Goal: Task Accomplishment & Management: Manage account settings

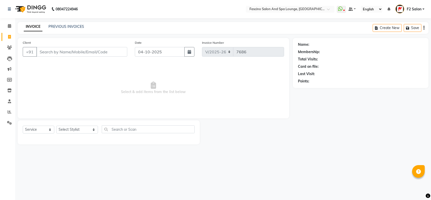
select select "129"
select select "service"
click at [120, 54] on input "Client" at bounding box center [81, 52] width 91 height 10
click at [70, 24] on link "PREVIOUS INVOICES" at bounding box center [66, 26] width 36 height 5
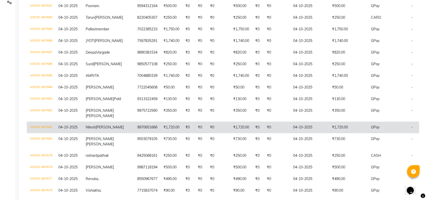
scroll to position [135, 0]
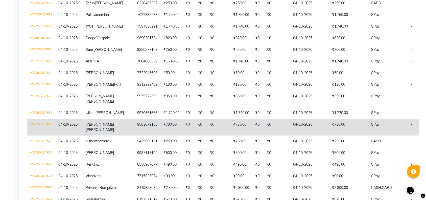
click at [290, 135] on td "04-10-2025" at bounding box center [309, 127] width 39 height 17
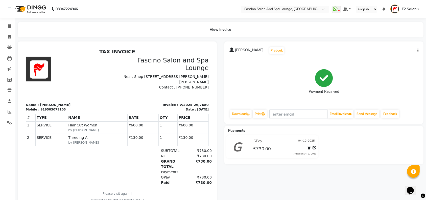
click at [417, 51] on icon "button" at bounding box center [417, 50] width 1 height 0
click at [386, 54] on div "Edit Invoice" at bounding box center [392, 53] width 35 height 6
select select "service"
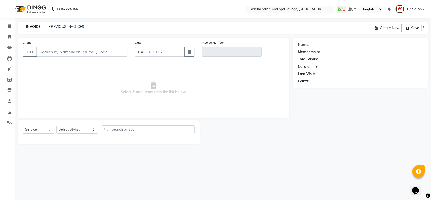
type input "9503079105"
type input "V/2025-26/7680"
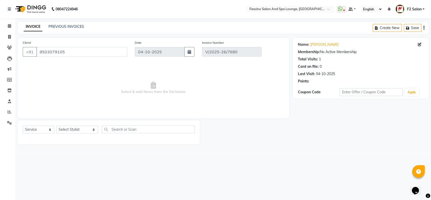
select select "select"
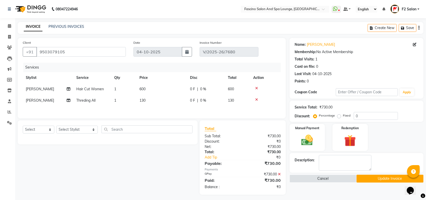
click at [279, 175] on icon at bounding box center [279, 174] width 3 height 4
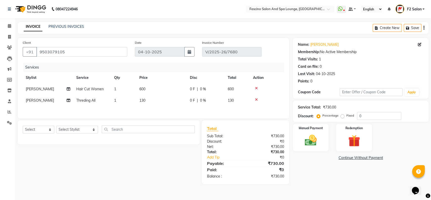
click at [151, 98] on td "130" at bounding box center [161, 100] width 50 height 11
select select "93723"
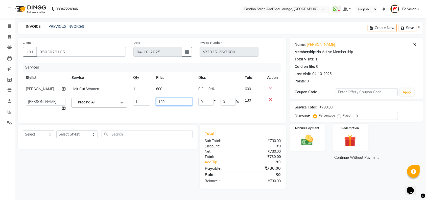
click at [172, 103] on input "130" at bounding box center [174, 102] width 36 height 8
type input "140"
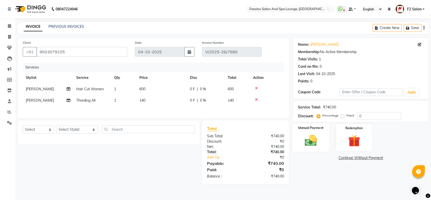
click at [315, 138] on img at bounding box center [311, 140] width 20 height 14
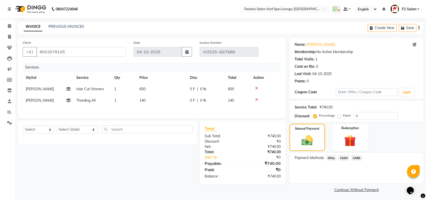
click at [330, 157] on span "GPay" at bounding box center [331, 158] width 10 height 6
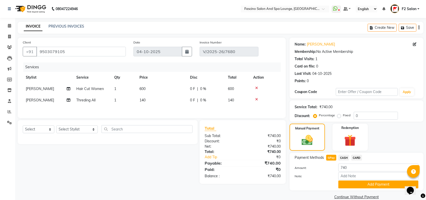
scroll to position [8, 0]
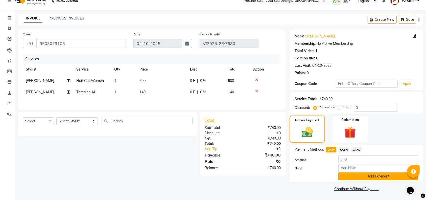
click at [355, 176] on button "Add Payment" at bounding box center [378, 176] width 80 height 8
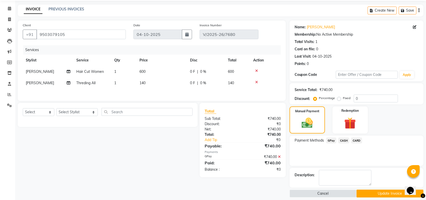
scroll to position [22, 0]
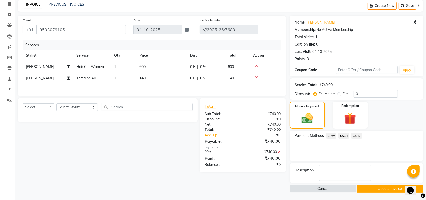
click at [373, 187] on button "Update Invoice" at bounding box center [389, 189] width 67 height 8
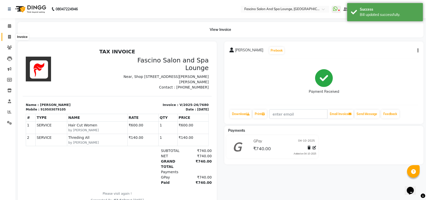
click at [10, 37] on icon at bounding box center [9, 37] width 3 height 4
select select "service"
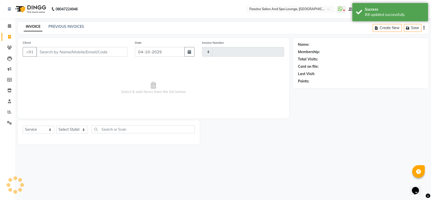
type input "7695"
select select "129"
click at [75, 28] on link "PREVIOUS INVOICES" at bounding box center [66, 26] width 36 height 5
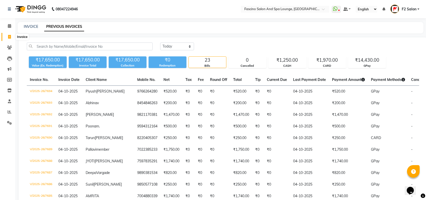
click at [10, 38] on icon at bounding box center [9, 37] width 3 height 4
select select "service"
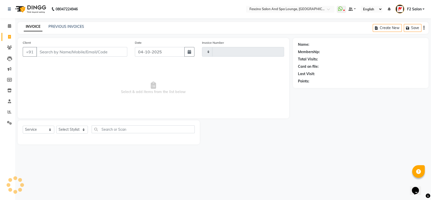
type input "7695"
select select "129"
drag, startPoint x: 10, startPoint y: 47, endPoint x: 12, endPoint y: 42, distance: 5.9
click at [10, 47] on icon at bounding box center [9, 47] width 5 height 4
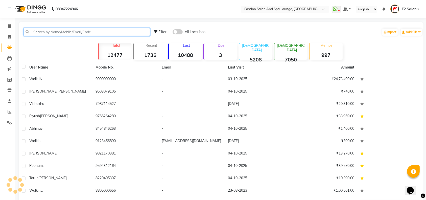
click at [39, 31] on input "text" at bounding box center [86, 32] width 126 height 8
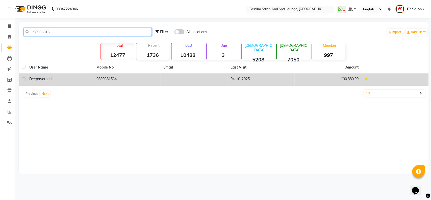
type input "98903815"
click at [98, 80] on td "9890381534" at bounding box center [126, 79] width 67 height 12
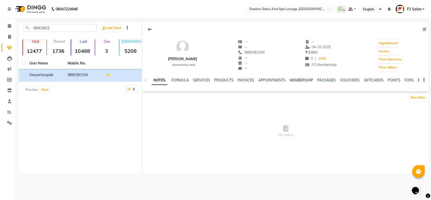
click at [295, 78] on div "MEMBERSHIP" at bounding box center [301, 79] width 23 height 5
click at [296, 79] on link "MEMBERSHIP" at bounding box center [301, 80] width 23 height 5
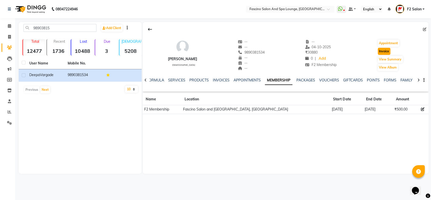
click at [381, 50] on button "Invoice" at bounding box center [384, 51] width 13 height 7
select select "service"
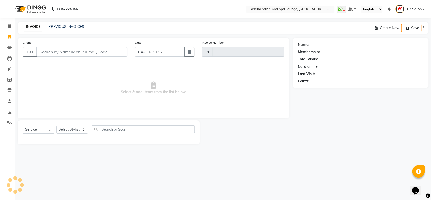
type input "7695"
select select "129"
type input "9890381534"
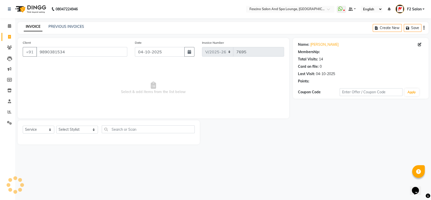
select select "1: Object"
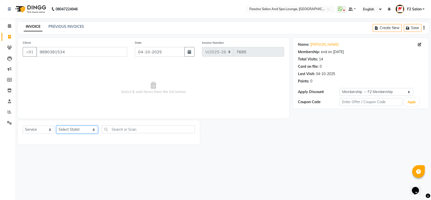
click at [82, 129] on select "Select Stylist akash F3 [PERSON_NAME] [PERSON_NAME] [PERSON_NAME] Bhushan [PERS…" at bounding box center [77, 129] width 42 height 8
select select "25247"
click at [56, 125] on select "Select Stylist akash F3 [PERSON_NAME] [PERSON_NAME] [PERSON_NAME] Bhushan [PERS…" at bounding box center [77, 129] width 42 height 8
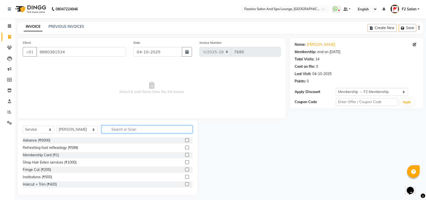
click at [103, 126] on input "text" at bounding box center [146, 129] width 91 height 8
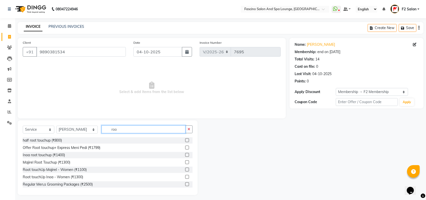
type input "roo"
drag, startPoint x: 182, startPoint y: 163, endPoint x: 174, endPoint y: 143, distance: 21.6
click at [185, 163] on label at bounding box center [187, 162] width 4 height 4
click at [185, 163] on input "checkbox" at bounding box center [186, 162] width 3 height 3
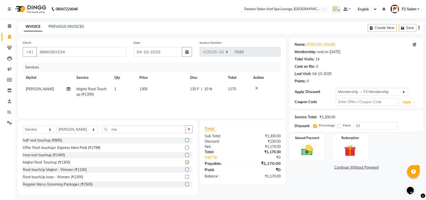
checkbox input "false"
click at [151, 89] on td "1300" at bounding box center [161, 91] width 50 height 17
select select "25247"
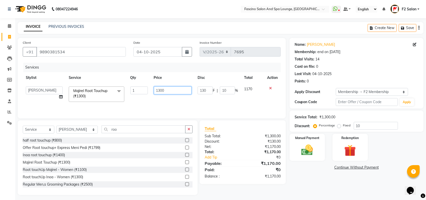
click at [169, 89] on input "1300" at bounding box center [173, 90] width 38 height 8
type input "1"
type input "1200"
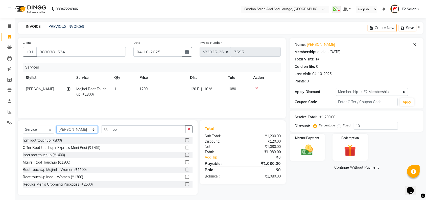
click at [84, 131] on select "Select Stylist akash F3 [PERSON_NAME] [PERSON_NAME] [PERSON_NAME] Bhushan [PERS…" at bounding box center [76, 129] width 41 height 8
select select "16063"
click at [56, 125] on select "Select Stylist akash F3 [PERSON_NAME] [PERSON_NAME] [PERSON_NAME] Bhushan [PERS…" at bounding box center [76, 129] width 41 height 8
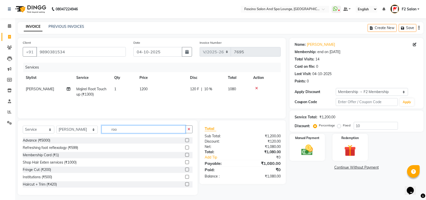
click at [116, 130] on input "roo" at bounding box center [143, 129] width 84 height 8
type input "r"
type input "rica"
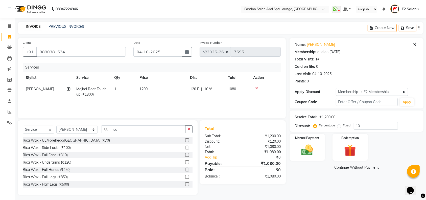
click at [185, 155] on label at bounding box center [187, 155] width 4 height 4
click at [185, 155] on input "checkbox" at bounding box center [186, 154] width 3 height 3
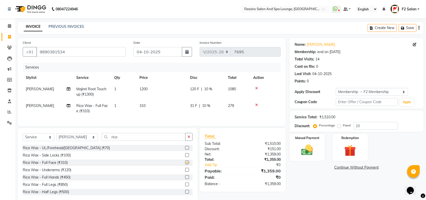
checkbox input "false"
click at [114, 141] on input "rica" at bounding box center [143, 137] width 84 height 8
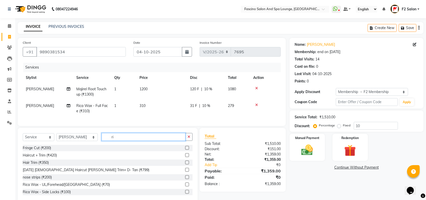
type input "r"
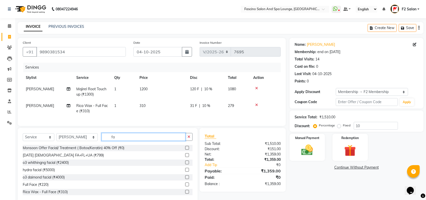
type input "f"
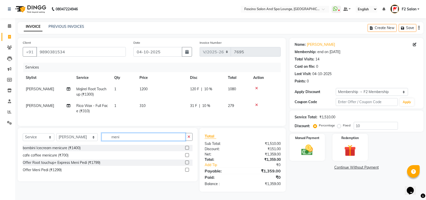
type input "meni"
click at [188, 164] on label at bounding box center [187, 162] width 4 height 4
click at [188, 164] on input "checkbox" at bounding box center [186, 162] width 3 height 3
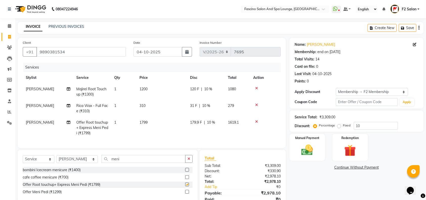
checkbox input "false"
click at [119, 163] on input "meni" at bounding box center [143, 159] width 84 height 8
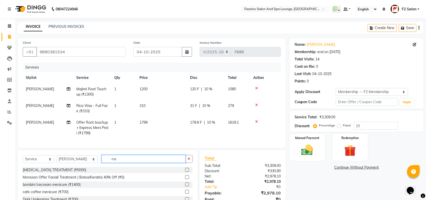
type input "m"
click at [109, 162] on input "text" at bounding box center [146, 159] width 91 height 8
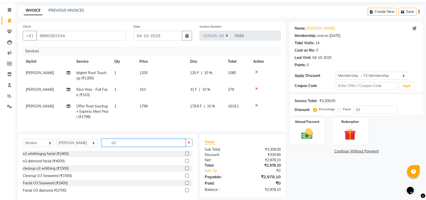
scroll to position [30, 0]
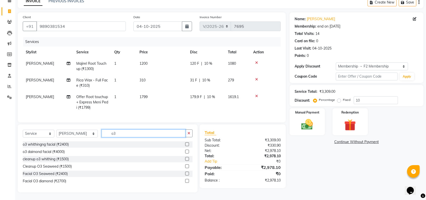
type input "o3"
click at [188, 144] on label at bounding box center [187, 144] width 4 height 4
click at [188, 144] on input "checkbox" at bounding box center [186, 144] width 3 height 3
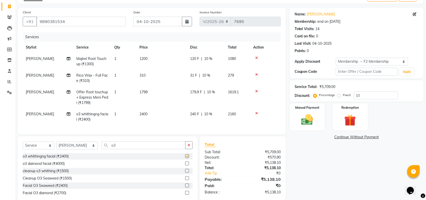
checkbox input "false"
click at [147, 76] on td "310" at bounding box center [161, 78] width 50 height 17
select select "16063"
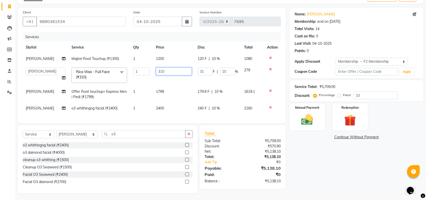
click at [168, 71] on input "310" at bounding box center [174, 71] width 36 height 8
type input "3"
type input "420"
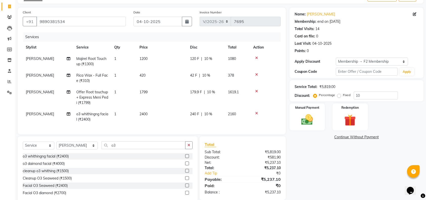
drag, startPoint x: 162, startPoint y: 91, endPoint x: 168, endPoint y: 90, distance: 6.2
click at [164, 91] on td "1799" at bounding box center [161, 97] width 50 height 22
select select "16063"
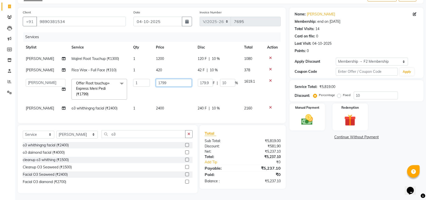
click at [171, 83] on input "1799" at bounding box center [174, 83] width 36 height 8
type input "1"
type input "3000"
click at [167, 106] on tbody "[PERSON_NAME] Majirel Root Touchup (₹1300) 1 1200 120 F | 10 % 1080 [PERSON_NAM…" at bounding box center [152, 83] width 258 height 61
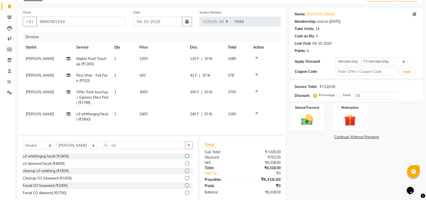
drag, startPoint x: 150, startPoint y: 113, endPoint x: 153, endPoint y: 112, distance: 2.8
click at [151, 113] on td "2400" at bounding box center [161, 116] width 50 height 17
select select "16063"
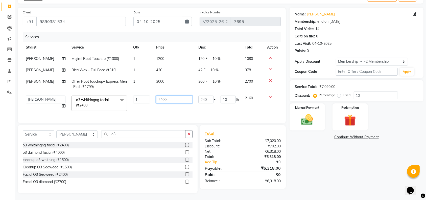
click at [173, 99] on input "2400" at bounding box center [174, 99] width 36 height 8
type input "2"
type input "3"
type input "2200"
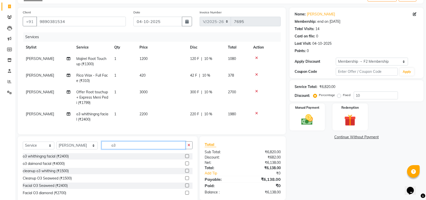
click at [115, 139] on div "Client [PHONE_NUMBER] Date [DATE] Invoice Number V/2025 V/[PHONE_NUMBER] Servic…" at bounding box center [151, 106] width 275 height 196
type input "o"
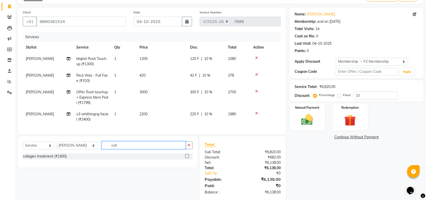
type input "coll"
click at [187, 158] on label at bounding box center [187, 156] width 4 height 4
click at [187, 158] on input "checkbox" at bounding box center [186, 155] width 3 height 3
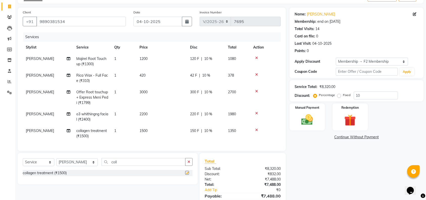
checkbox input "false"
click at [152, 129] on td "1500" at bounding box center [161, 133] width 50 height 17
select select "16063"
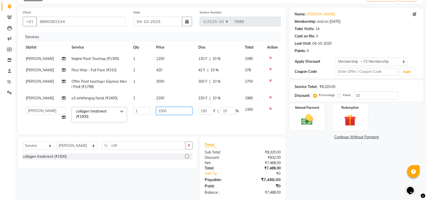
click at [172, 111] on input "1500" at bounding box center [174, 111] width 36 height 8
type input "1"
type input "1000"
click at [121, 150] on div "Client [PHONE_NUMBER] Date [DATE] Invoice Number V/2025 V/[PHONE_NUMBER] Servic…" at bounding box center [151, 104] width 275 height 192
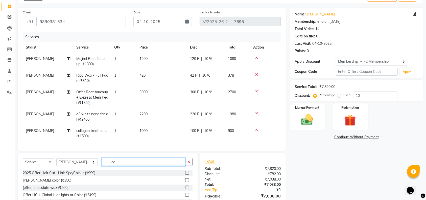
type input "c"
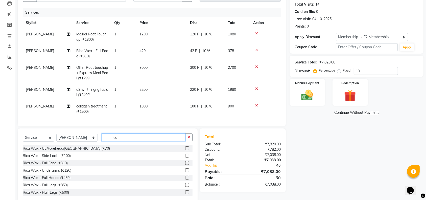
scroll to position [70, 0]
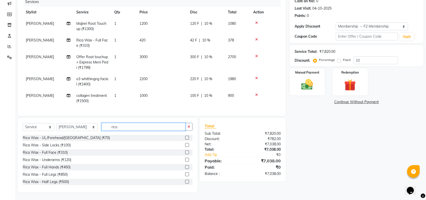
type input "rica"
drag, startPoint x: 184, startPoint y: 167, endPoint x: 181, endPoint y: 165, distance: 2.7
click at [185, 167] on div at bounding box center [188, 167] width 7 height 6
click at [185, 165] on label at bounding box center [187, 167] width 4 height 4
click at [185, 165] on input "checkbox" at bounding box center [186, 166] width 3 height 3
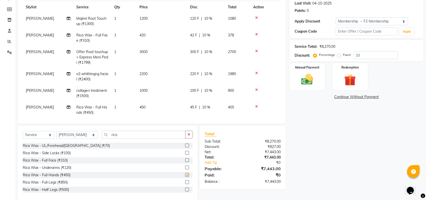
checkbox input "false"
click at [185, 166] on label at bounding box center [187, 167] width 4 height 4
click at [185, 166] on input "checkbox" at bounding box center [186, 167] width 3 height 3
click at [185, 167] on label at bounding box center [187, 167] width 4 height 4
click at [185, 167] on input "checkbox" at bounding box center [186, 167] width 3 height 3
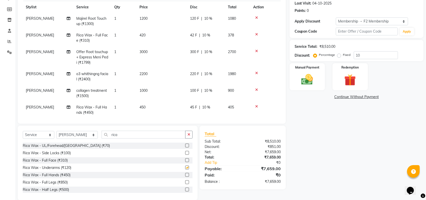
checkbox input "false"
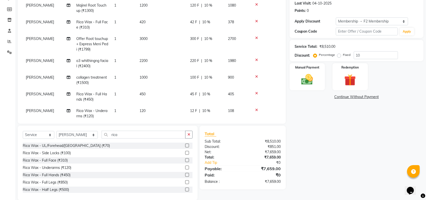
scroll to position [34, 0]
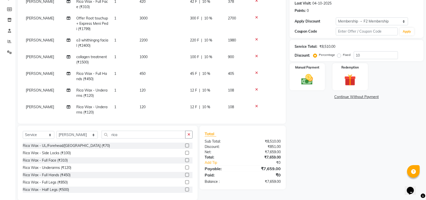
click at [257, 106] on icon at bounding box center [256, 106] width 3 height 4
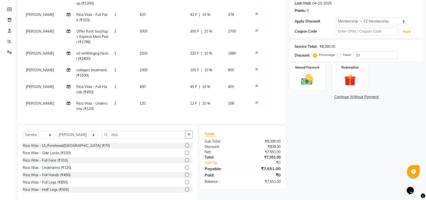
scroll to position [25, 0]
click at [148, 100] on td "120" at bounding box center [161, 106] width 50 height 17
select select "16063"
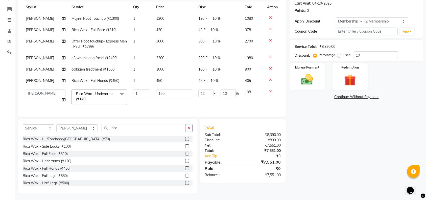
scroll to position [0, 0]
click at [173, 94] on input "120" at bounding box center [174, 93] width 36 height 8
type input "1"
type input "100"
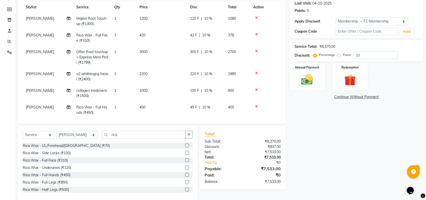
drag, startPoint x: 168, startPoint y: 78, endPoint x: 167, endPoint y: 80, distance: 2.7
click at [168, 78] on tbody "[PERSON_NAME] Majirel Root Touchup (₹1300) 1 1200 120 F | 10 % 1080 [PERSON_NAM…" at bounding box center [152, 74] width 258 height 122
click at [150, 105] on td "450" at bounding box center [161, 109] width 50 height 17
select select "16063"
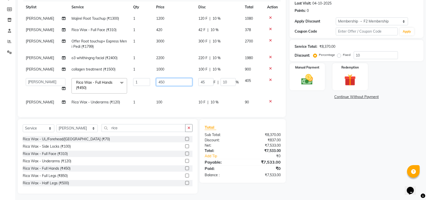
click at [172, 80] on input "450" at bounding box center [174, 82] width 36 height 8
type input "4"
type input "400"
click at [363, 58] on input "10" at bounding box center [375, 55] width 44 height 8
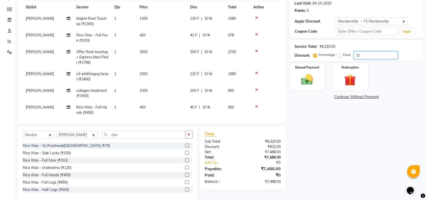
type input "1"
click at [313, 80] on img at bounding box center [307, 79] width 20 height 14
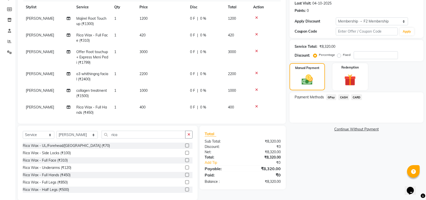
click at [150, 32] on td "420" at bounding box center [161, 38] width 50 height 17
select select "16063"
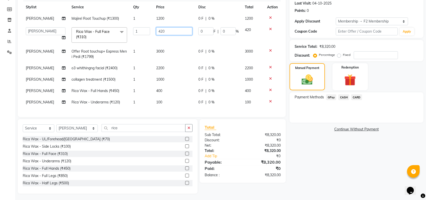
click at [170, 32] on input "420" at bounding box center [174, 31] width 36 height 8
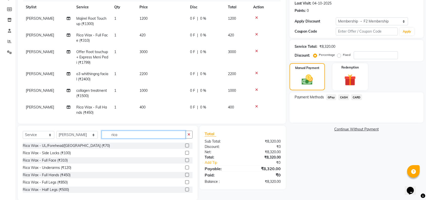
click at [123, 129] on div "Select Service Product Membership Package Voucher Prepaid Gift Card Select Styl…" at bounding box center [108, 162] width 180 height 74
type input "r"
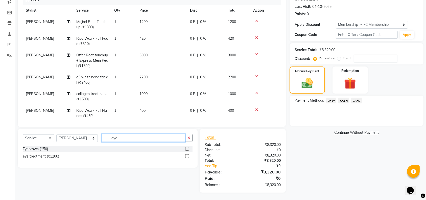
type input "eye"
click at [186, 147] on label at bounding box center [187, 149] width 4 height 4
click at [186, 147] on input "checkbox" at bounding box center [186, 148] width 3 height 3
checkbox input "false"
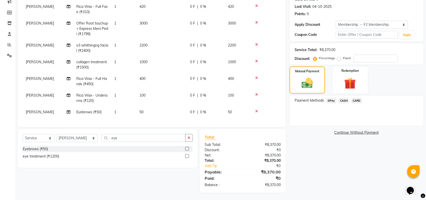
click at [152, 106] on td "50" at bounding box center [161, 111] width 50 height 11
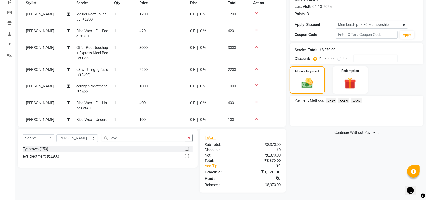
select select "16063"
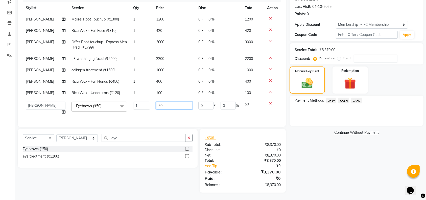
click at [164, 101] on input "50" at bounding box center [174, 105] width 36 height 8
type input "5"
type input "6"
type input "40"
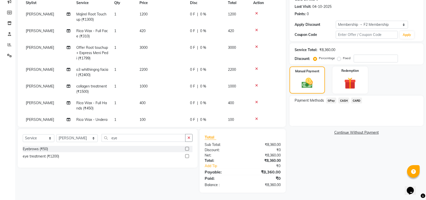
click at [186, 107] on tbody "[PERSON_NAME] Majirel Root Touchup (₹1300) 1 1200 0 F | 0 % 1200 [PERSON_NAME] …" at bounding box center [152, 75] width 258 height 133
click at [329, 100] on span "GPay" at bounding box center [331, 100] width 10 height 6
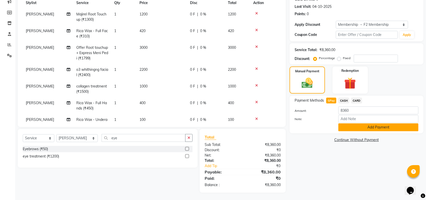
click at [348, 126] on button "Add Payment" at bounding box center [378, 127] width 80 height 8
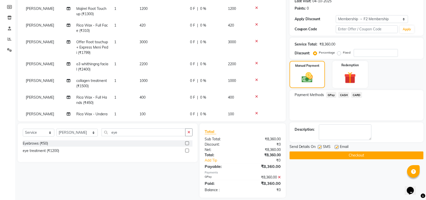
scroll to position [78, 0]
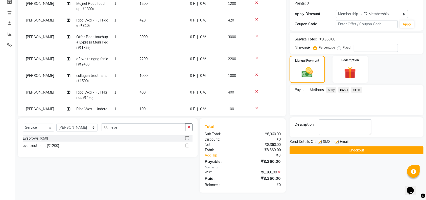
click at [338, 150] on button "Checkout" at bounding box center [356, 150] width 134 height 8
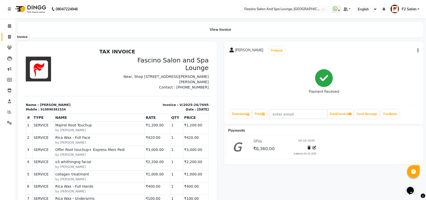
click at [10, 38] on icon at bounding box center [9, 37] width 3 height 4
select select "service"
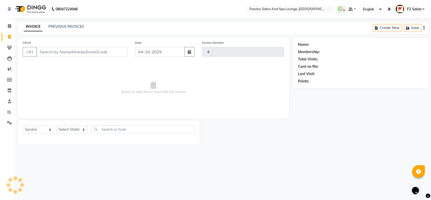
type input "7696"
select select "129"
click at [53, 24] on link "PREVIOUS INVOICES" at bounding box center [66, 26] width 36 height 5
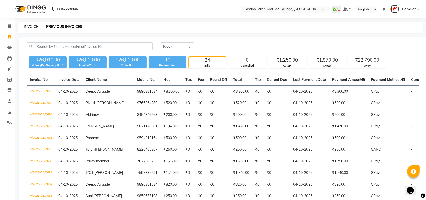
click at [33, 25] on link "INVOICE" at bounding box center [31, 26] width 14 height 5
select select "service"
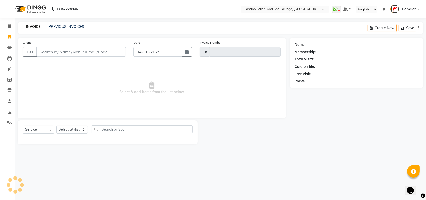
type input "7696"
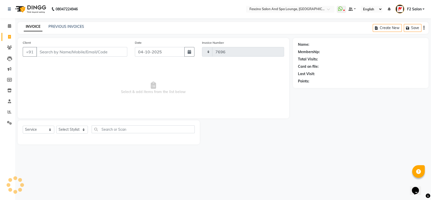
select select "129"
click at [83, 131] on select "Select Stylist akash F3 [PERSON_NAME] [PERSON_NAME] [PERSON_NAME] Bhushan [PERS…" at bounding box center [77, 129] width 42 height 8
select select "72667"
click at [56, 125] on select "Select Stylist akash F3 [PERSON_NAME] [PERSON_NAME] [PERSON_NAME] Bhushan [PERS…" at bounding box center [77, 129] width 42 height 8
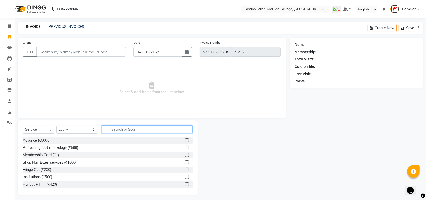
click at [110, 129] on input "text" at bounding box center [146, 129] width 91 height 8
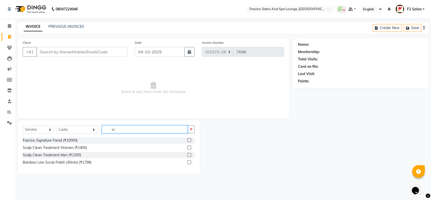
type input "sc"
click at [191, 147] on label at bounding box center [189, 147] width 4 height 4
click at [191, 147] on input "checkbox" at bounding box center [188, 147] width 3 height 3
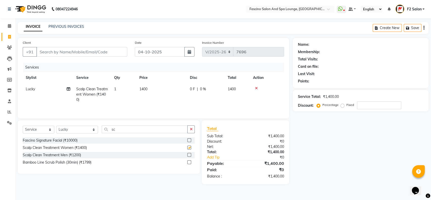
checkbox input "false"
drag, startPoint x: 12, startPoint y: 52, endPoint x: 18, endPoint y: 55, distance: 6.4
click at [16, 55] on app-home "08047224946 Select Location × Fascino Salon And Spa Lounge, [GEOGRAPHIC_DATA] W…" at bounding box center [215, 95] width 431 height 191
click at [112, 130] on input "sc" at bounding box center [145, 129] width 86 height 8
type input "s"
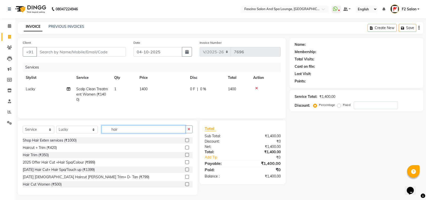
type input "hair"
click at [185, 186] on label at bounding box center [187, 184] width 4 height 4
click at [185, 186] on input "checkbox" at bounding box center [186, 184] width 3 height 3
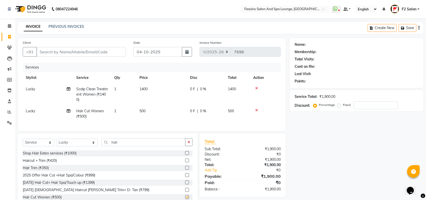
checkbox input "false"
click at [53, 51] on input "Client" at bounding box center [80, 52] width 89 height 10
type input "9"
type input "0"
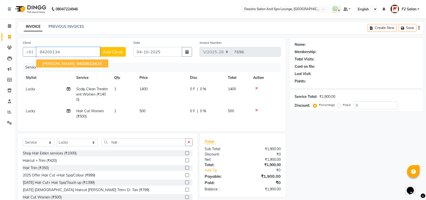
click at [96, 62] on span "94200134" at bounding box center [87, 63] width 20 height 5
type input "9420013428"
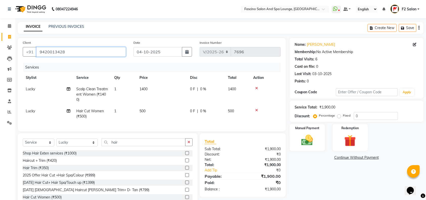
click at [48, 52] on input "9420013428" at bounding box center [80, 52] width 89 height 10
click at [49, 146] on select "Select Service Product Membership Package Voucher Prepaid Gift Card" at bounding box center [39, 142] width 32 height 8
select select "membership"
click at [23, 143] on select "Select Service Product Membership Package Voucher Prepaid Gift Card" at bounding box center [39, 142] width 32 height 8
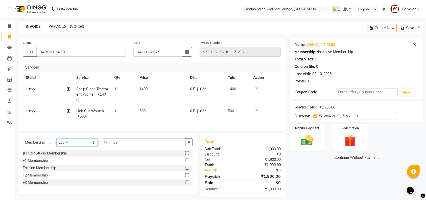
click at [82, 146] on select "Select Stylist akash F3 [PERSON_NAME] [PERSON_NAME] [PERSON_NAME] Bhushan [PERS…" at bounding box center [76, 142] width 41 height 8
select select "92317"
click at [56, 143] on select "Select Stylist akash F3 [PERSON_NAME] [PERSON_NAME] [PERSON_NAME] Bhushan [PERS…" at bounding box center [76, 142] width 41 height 8
click at [187, 177] on label at bounding box center [187, 175] width 4 height 4
click at [187, 177] on input "checkbox" at bounding box center [186, 174] width 3 height 3
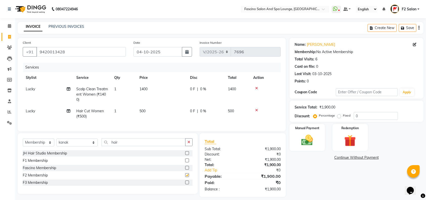
select select "select"
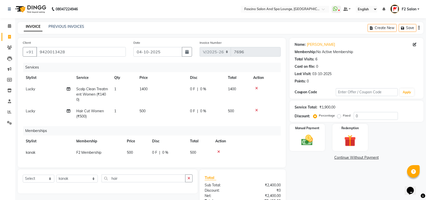
click at [135, 152] on td "500" at bounding box center [136, 152] width 25 height 11
select select "92317"
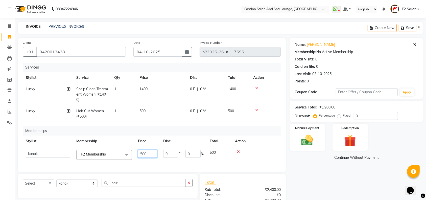
click at [151, 155] on input "500" at bounding box center [147, 154] width 19 height 8
type input "5"
type input "350"
click at [315, 138] on img at bounding box center [307, 140] width 20 height 14
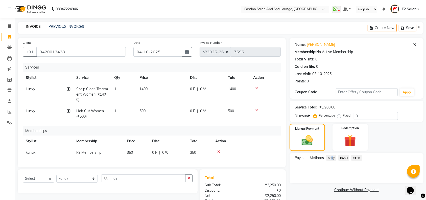
click at [331, 156] on span "GPay" at bounding box center [331, 158] width 10 height 6
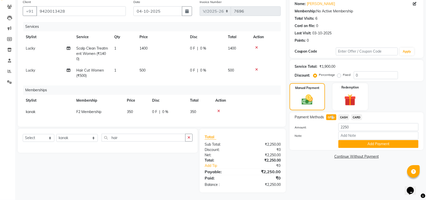
scroll to position [45, 0]
click at [349, 140] on button "Add Payment" at bounding box center [378, 144] width 80 height 8
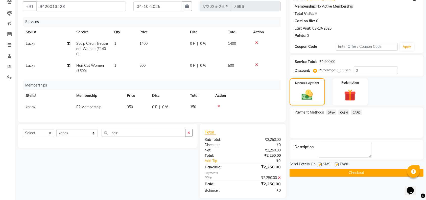
click at [280, 179] on icon at bounding box center [279, 178] width 3 height 4
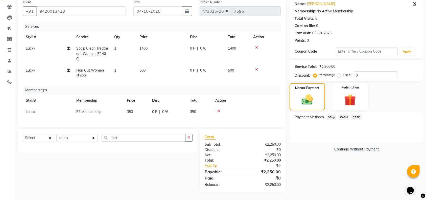
click at [158, 43] on td "1400" at bounding box center [161, 54] width 50 height 22
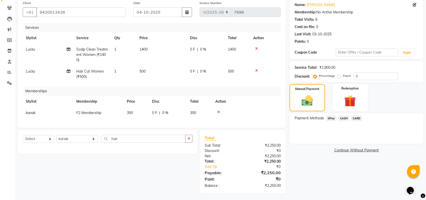
select select "72667"
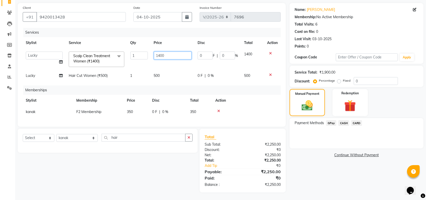
click at [168, 51] on input "1400" at bounding box center [173, 55] width 38 height 8
type input "1"
type input "1500"
click at [332, 120] on span "GPay" at bounding box center [331, 123] width 10 height 6
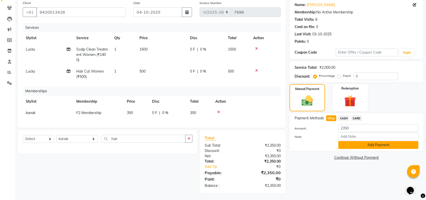
click at [348, 143] on button "Add Payment" at bounding box center [378, 145] width 80 height 8
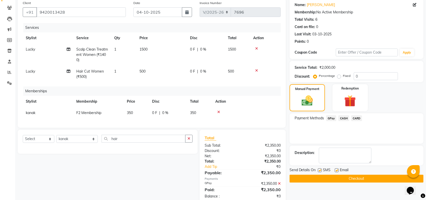
click at [340, 177] on button "Checkout" at bounding box center [356, 178] width 134 height 8
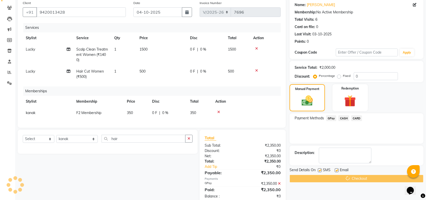
scroll to position [56, 0]
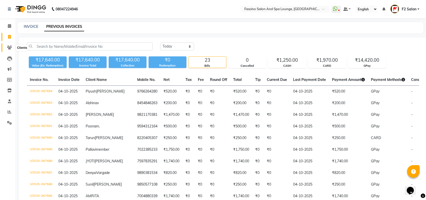
click at [9, 46] on icon at bounding box center [9, 47] width 5 height 4
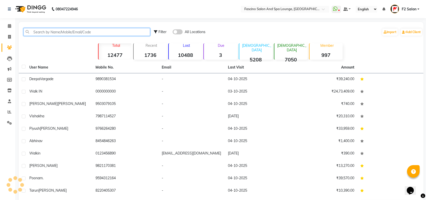
click at [39, 32] on input "text" at bounding box center [86, 32] width 126 height 8
paste input "9420013428"
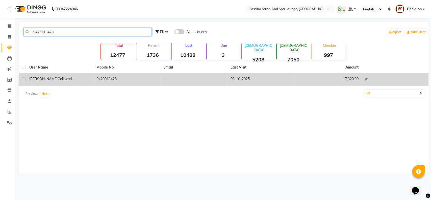
type input "9420013428"
click at [135, 82] on td "9420013428" at bounding box center [126, 79] width 67 height 12
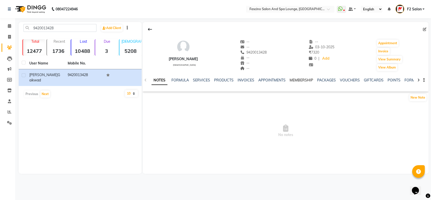
click at [303, 80] on link "MEMBERSHIP" at bounding box center [301, 80] width 23 height 5
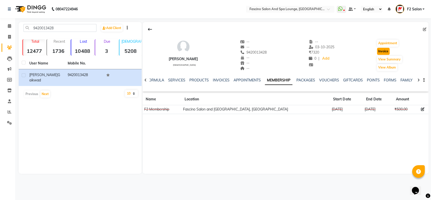
click at [385, 49] on button "Invoice" at bounding box center [383, 51] width 13 height 7
select select "service"
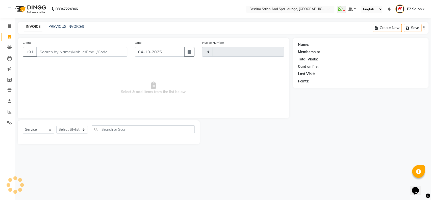
type input "7696"
select select "129"
type input "9420013428"
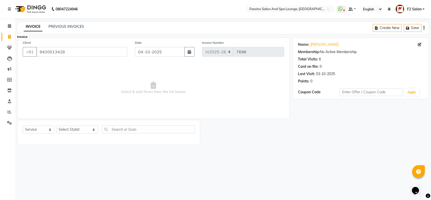
click at [10, 37] on icon at bounding box center [9, 37] width 3 height 4
select select "service"
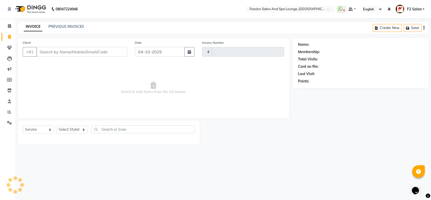
type input "7697"
select select "129"
